Goal: Find contact information: Obtain details needed to contact an individual or organization

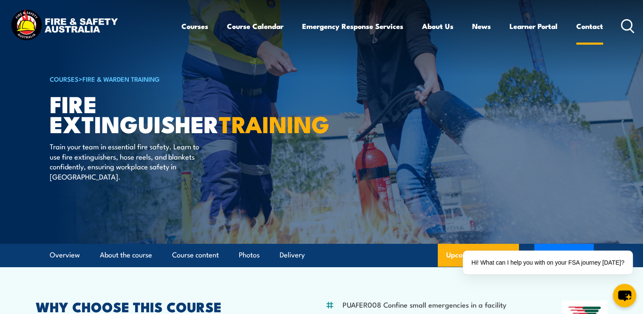
click at [598, 26] on link "Contact" at bounding box center [589, 26] width 27 height 23
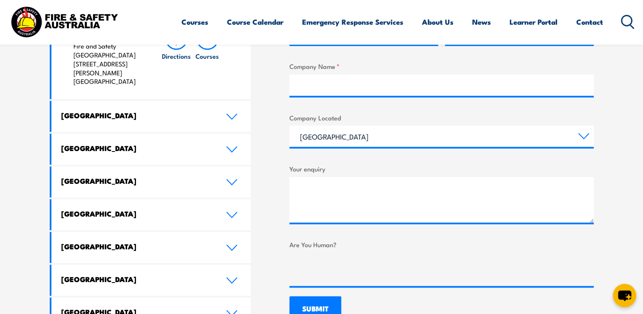
scroll to position [468, 0]
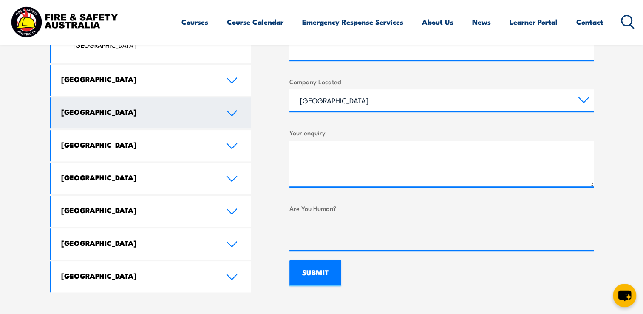
click at [233, 110] on icon at bounding box center [231, 113] width 11 height 7
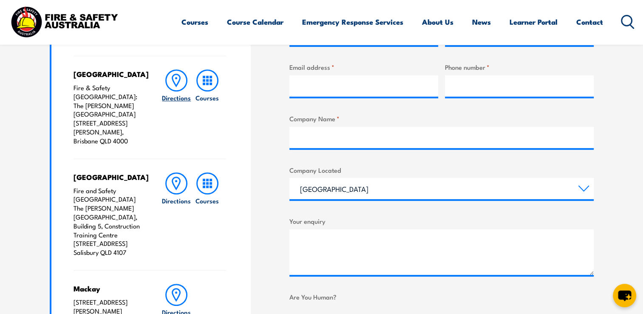
scroll to position [337, 0]
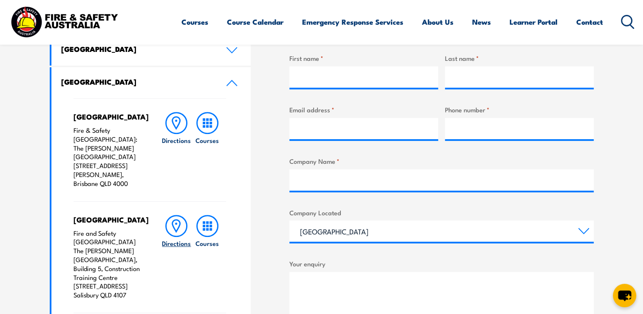
click at [169, 218] on icon at bounding box center [176, 226] width 22 height 22
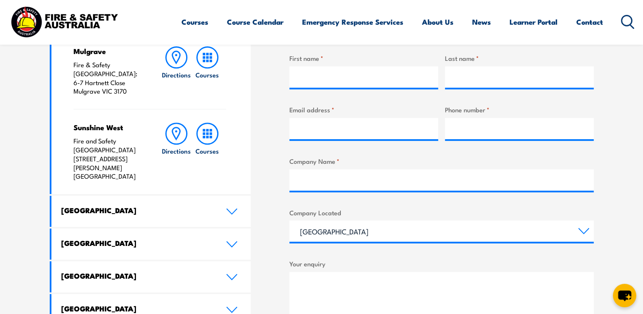
drag, startPoint x: 231, startPoint y: 218, endPoint x: 286, endPoint y: 232, distance: 56.3
click at [232, 241] on icon at bounding box center [231, 244] width 11 height 7
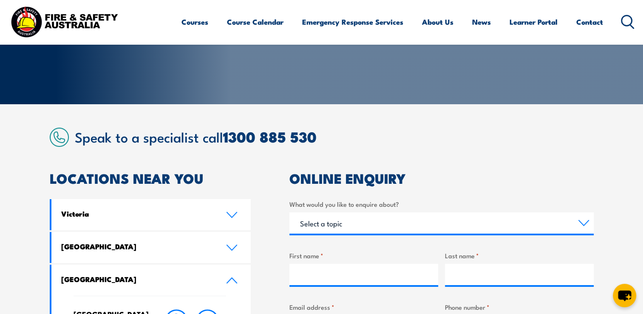
scroll to position [124, 0]
